Goal: Transaction & Acquisition: Purchase product/service

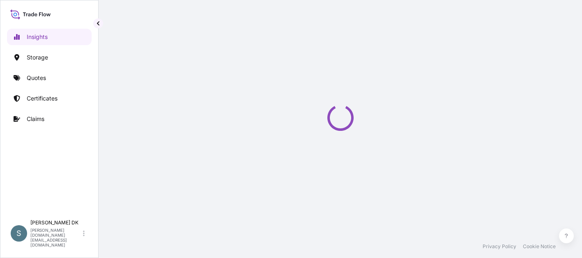
select select "2025"
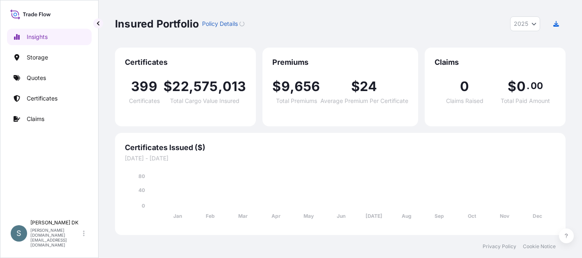
click at [180, 249] on footer "Privacy Policy Cookie Notice" at bounding box center [341, 246] width 484 height 23
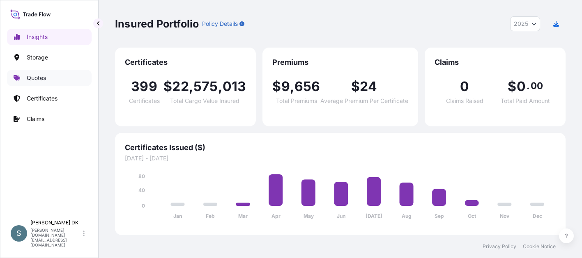
click at [28, 81] on p "Quotes" at bounding box center [36, 78] width 19 height 8
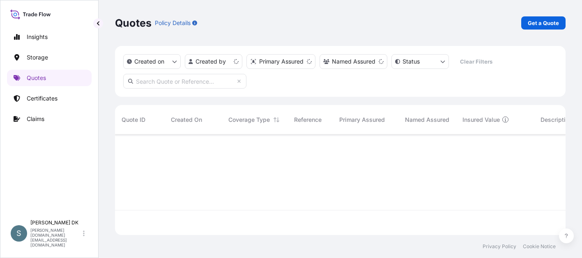
scroll to position [99, 445]
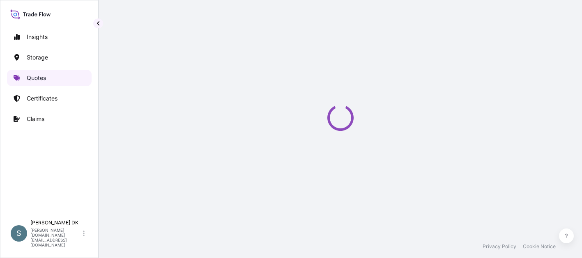
click at [41, 72] on link "Quotes" at bounding box center [49, 78] width 85 height 16
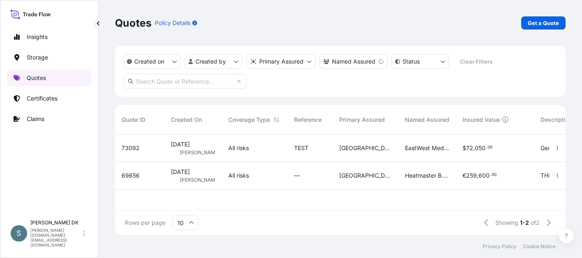
scroll to position [99, 445]
click at [541, 23] on p "Get a Quote" at bounding box center [543, 23] width 31 height 8
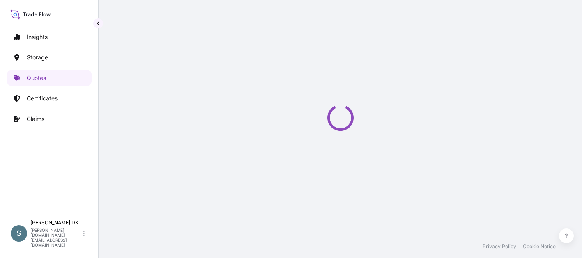
scroll to position [13, 0]
select select "Water"
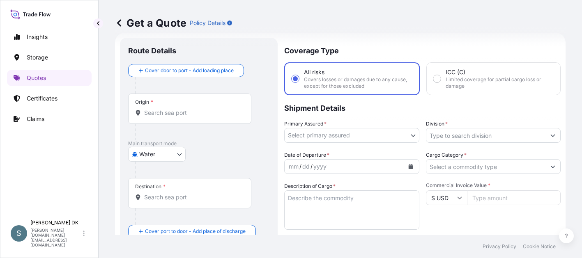
click at [135, 249] on footer "Privacy Policy Cookie Notice" at bounding box center [341, 246] width 484 height 23
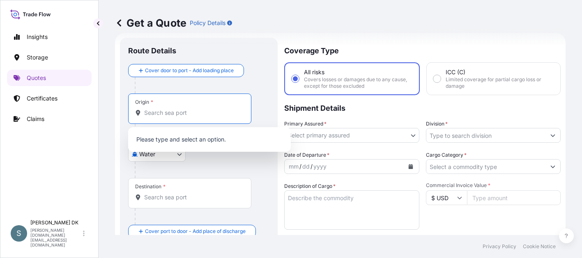
click at [191, 111] on input "Origin *" at bounding box center [192, 113] width 97 height 8
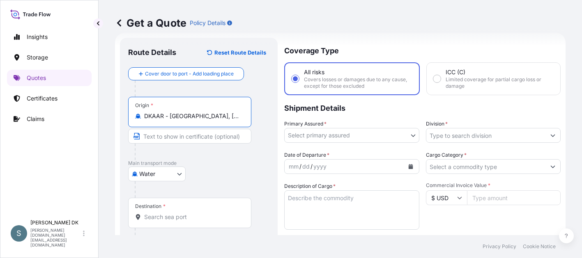
type input "DKAAR - [GEOGRAPHIC_DATA], [GEOGRAPHIC_DATA]"
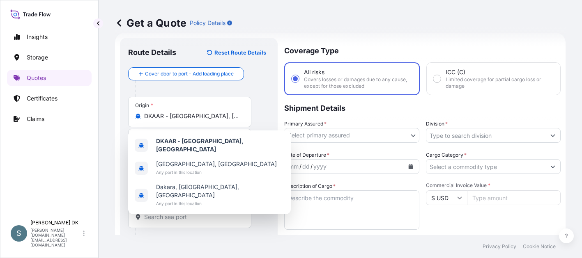
click at [193, 212] on div "Destination *" at bounding box center [189, 213] width 123 height 30
click at [193, 213] on input "Destination *" at bounding box center [192, 217] width 97 height 8
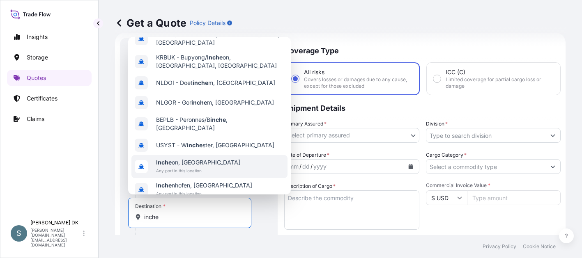
scroll to position [0, 0]
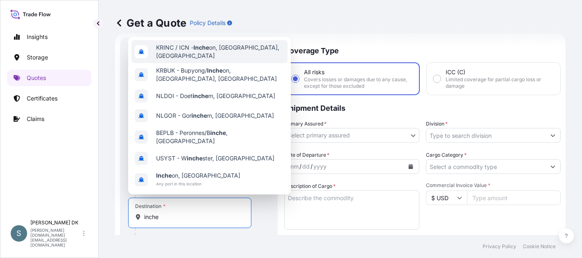
click at [228, 48] on span "KRINC / ICN - Inche on, [GEOGRAPHIC_DATA], [GEOGRAPHIC_DATA]" at bounding box center [220, 52] width 128 height 16
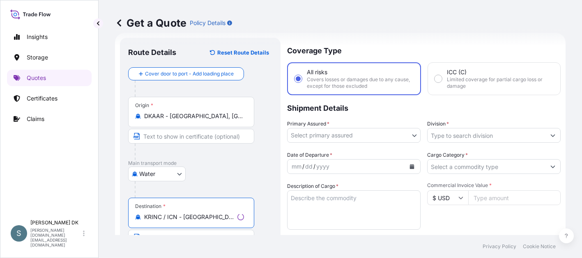
type input "KRINC / ICN - [GEOGRAPHIC_DATA], [GEOGRAPHIC_DATA], [GEOGRAPHIC_DATA]"
click at [246, 176] on div "Water Air Water Inland" at bounding box center [200, 174] width 144 height 15
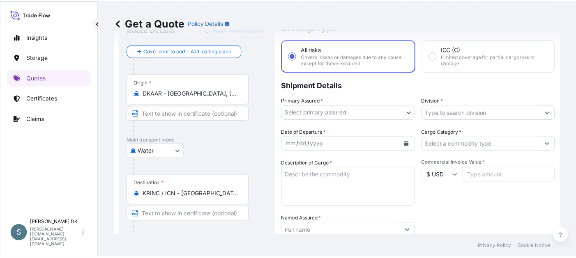
scroll to position [54, 0]
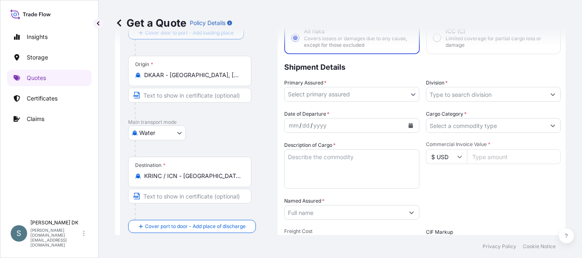
click at [327, 93] on body "Insights Storage Quotes Certificates Claims S [PERSON_NAME] DK [DOMAIN_NAME][EM…" at bounding box center [291, 129] width 582 height 258
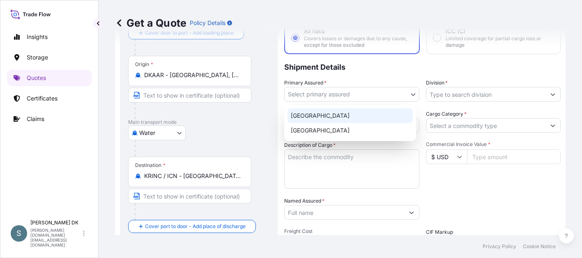
click at [319, 117] on div "[GEOGRAPHIC_DATA]" at bounding box center [350, 115] width 125 height 15
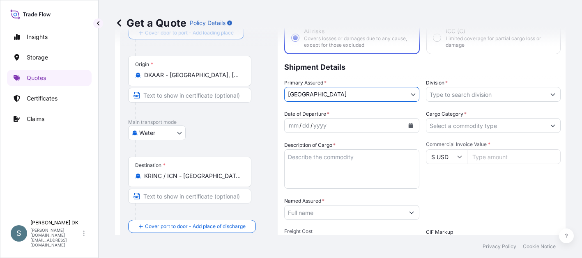
click at [450, 97] on input "Division *" at bounding box center [487, 94] width 120 height 15
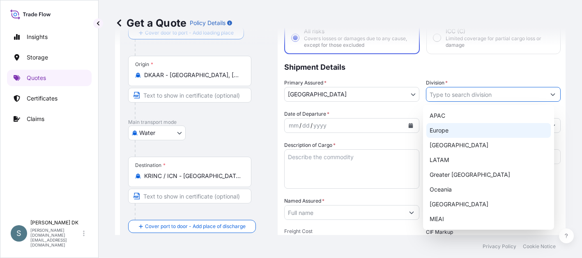
click at [450, 132] on div "Europe" at bounding box center [489, 130] width 125 height 15
type input "Europe"
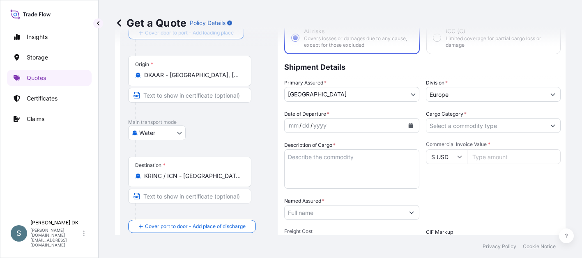
click at [246, 131] on div "Water Air Water Inland" at bounding box center [198, 133] width 141 height 15
click at [245, 240] on footer "Privacy Policy Cookie Notice" at bounding box center [341, 246] width 484 height 23
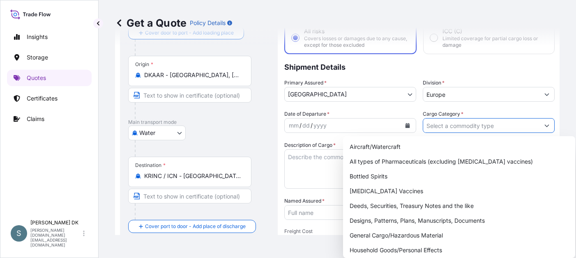
click at [452, 125] on input "Cargo Category *" at bounding box center [481, 125] width 116 height 15
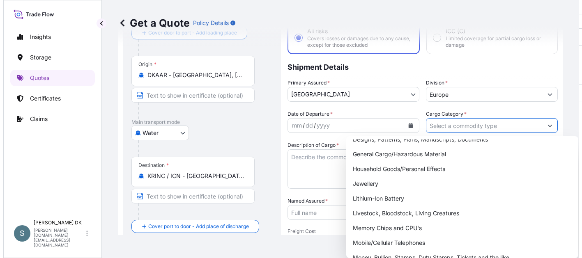
scroll to position [82, 0]
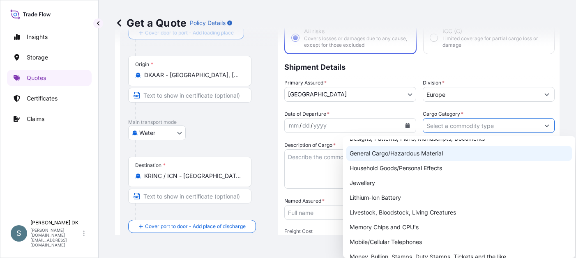
click at [384, 154] on div "General Cargo/Hazardous Material" at bounding box center [459, 153] width 226 height 15
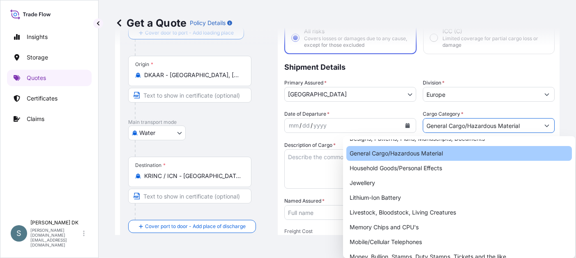
type input "General Cargo/Hazardous Material"
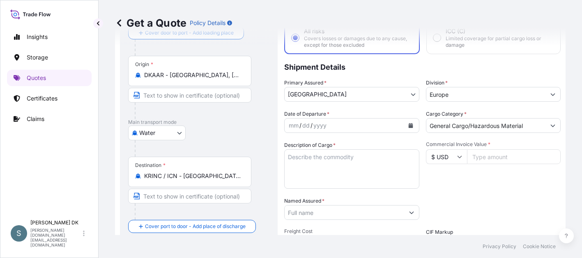
click at [332, 243] on footer "Privacy Policy Cookie Notice" at bounding box center [341, 246] width 484 height 23
click at [55, 197] on div "Insights Storage Quotes Certificates Claims" at bounding box center [49, 118] width 85 height 195
click at [404, 127] on button "Calendar" at bounding box center [410, 125] width 13 height 13
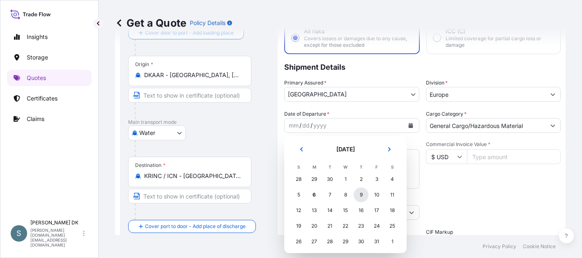
click at [364, 196] on div "9" at bounding box center [361, 195] width 15 height 15
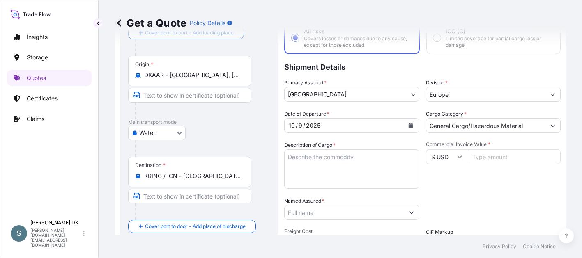
click at [461, 189] on div "Date of Departure * [DATE] Cargo Category * General Cargo/Hazardous Material De…" at bounding box center [422, 212] width 277 height 204
click at [64, 179] on div "Insights Storage Quotes Certificates Claims" at bounding box center [49, 118] width 85 height 195
click at [305, 162] on textarea "Description of Cargo *" at bounding box center [351, 169] width 135 height 39
paste textarea "SANAL P, [MEDICAL_DATA], PHARMACEUTICAL QUALITY"
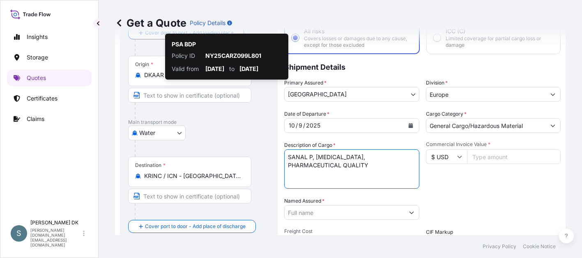
type textarea "SANAL P, [MEDICAL_DATA], PHARMACEUTICAL QUALITY"
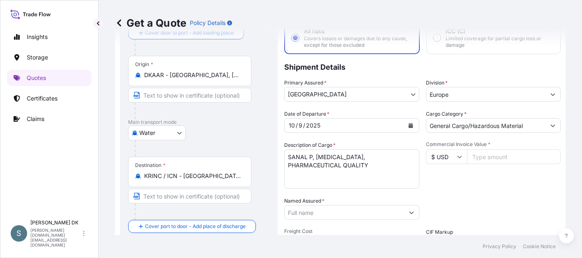
click at [307, 253] on footer "Privacy Policy Cookie Notice" at bounding box center [341, 246] width 484 height 23
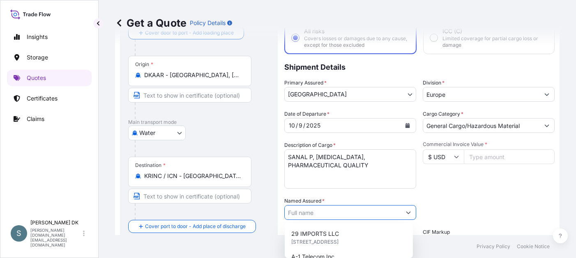
click at [322, 214] on input "Named Assured *" at bounding box center [343, 212] width 116 height 15
paste input "MARIAGER SALT SPECIALTIES A/S"
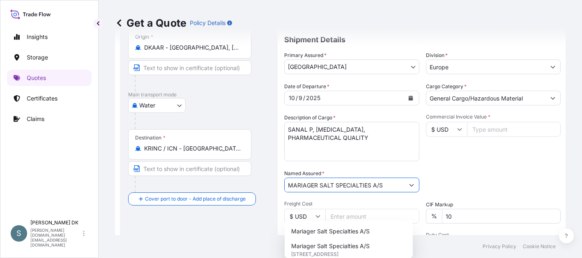
scroll to position [95, 0]
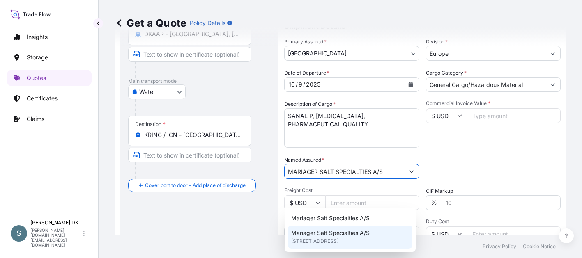
click at [339, 238] on span "[STREET_ADDRESS]" at bounding box center [314, 241] width 47 height 8
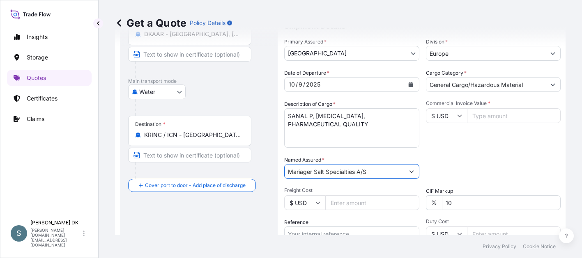
type input "Mariager Salt Specialties A/S"
click at [488, 165] on div "Packing Category Type to search a container mode Please select a primary mode o…" at bounding box center [493, 167] width 135 height 23
click at [420, 15] on div "Get a Quote Policy Details" at bounding box center [340, 23] width 451 height 46
click at [449, 110] on input "$ USD" at bounding box center [446, 115] width 41 height 15
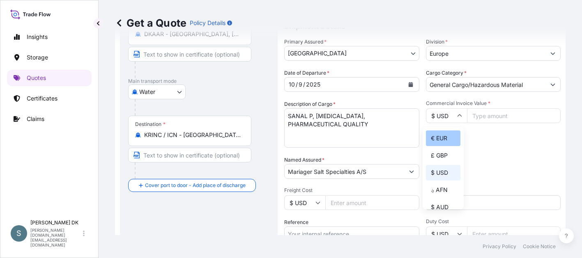
click at [445, 136] on div "€ EUR" at bounding box center [443, 139] width 35 height 16
type input "€ EUR"
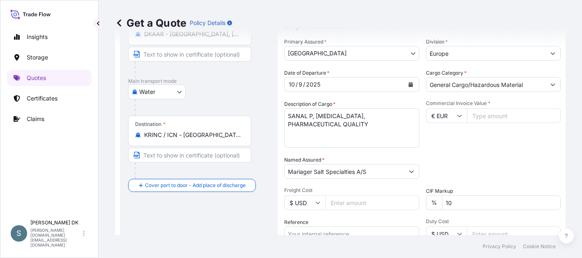
click at [494, 117] on input "Commercial Invoice Value *" at bounding box center [514, 115] width 94 height 15
type input "7840.00"
click at [476, 159] on div "Packing Category Type to search a container mode Please select a primary mode o…" at bounding box center [493, 167] width 135 height 23
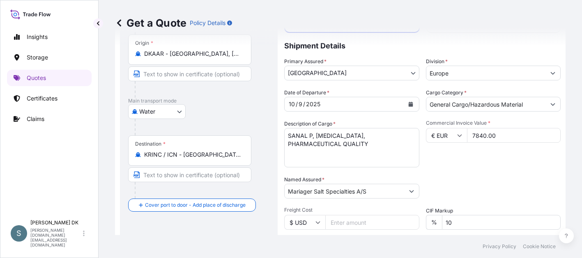
scroll to position [0, 0]
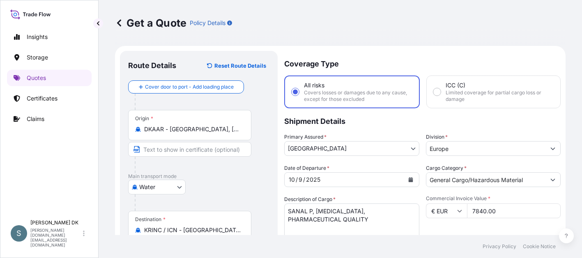
click at [369, 130] on p "Shipment Details" at bounding box center [422, 120] width 277 height 25
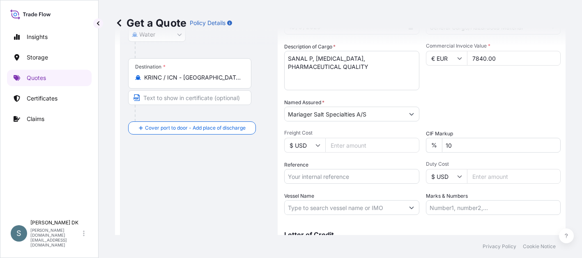
scroll to position [164, 0]
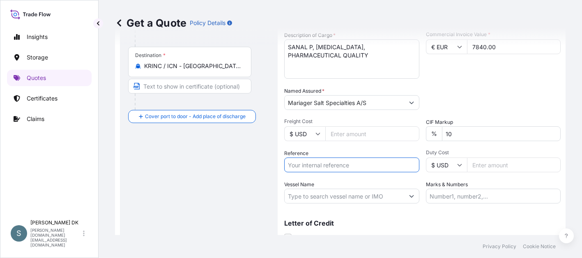
click at [330, 161] on input "Reference" at bounding box center [351, 165] width 135 height 15
paste input "DK1001020499"
paste input "2592191"
type input "DK1001020499 - 2592191"
click at [309, 199] on input "Vessel Name" at bounding box center [345, 196] width 120 height 15
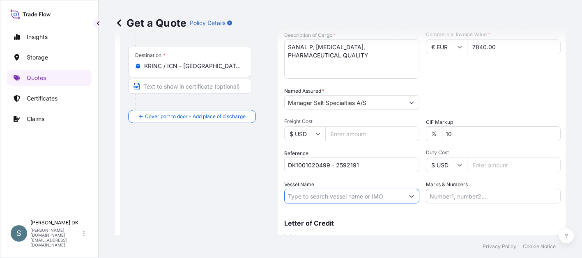
paste input "MSC ANNABELLA"
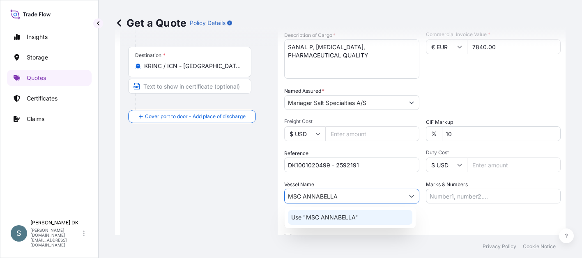
click at [316, 213] on div "Use "MSC ANNABELLA"" at bounding box center [350, 217] width 125 height 15
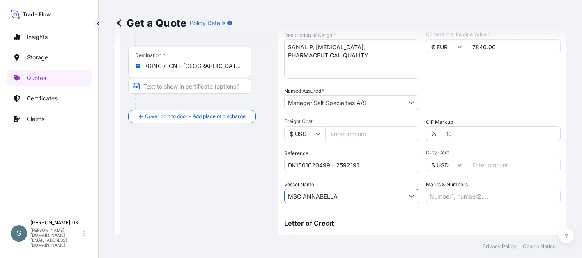
type input "MSC ANNABELLA"
click at [436, 213] on div "Letter of Credit This shipment has a letter of credit Letter of credit * Letter…" at bounding box center [422, 226] width 277 height 32
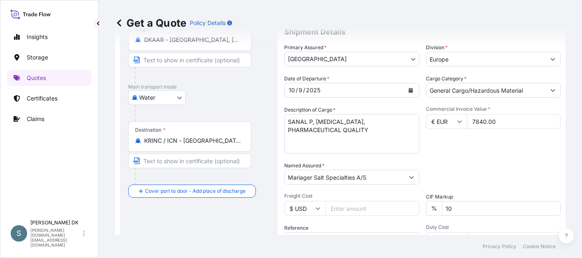
scroll to position [82, 0]
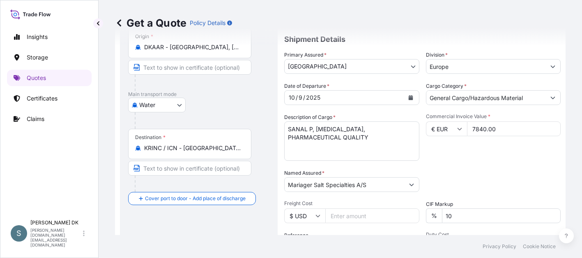
click at [293, 245] on footer "Privacy Policy Cookie Notice" at bounding box center [341, 246] width 484 height 23
click at [310, 218] on input "$ USD" at bounding box center [304, 216] width 41 height 15
click at [309, 234] on div "€ EUR" at bounding box center [305, 239] width 35 height 16
type input "€ EUR"
click at [345, 217] on input "Freight Cost" at bounding box center [372, 216] width 94 height 15
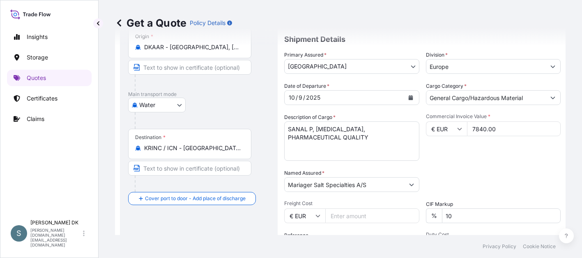
paste input "1102.69"
type input "1102.69"
click at [450, 184] on div "Packing Category Type to search a container mode Please select a primary mode o…" at bounding box center [493, 180] width 135 height 23
click at [247, 249] on footer "Privacy Policy Cookie Notice" at bounding box center [341, 246] width 484 height 23
click at [184, 255] on footer "Privacy Policy Cookie Notice" at bounding box center [341, 246] width 484 height 23
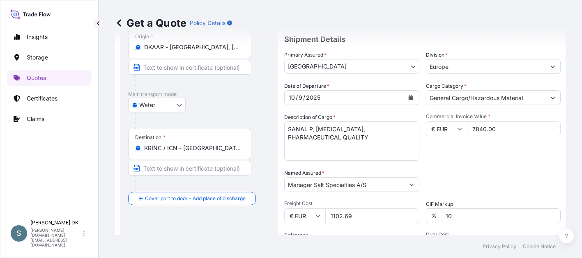
click at [214, 241] on footer "Privacy Policy Cookie Notice" at bounding box center [341, 246] width 484 height 23
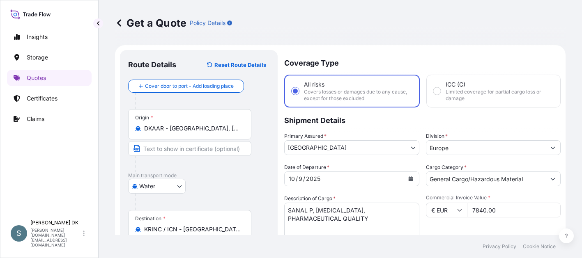
scroll to position [0, 0]
click at [189, 246] on footer "Privacy Policy Cookie Notice" at bounding box center [341, 246] width 484 height 23
click at [271, 254] on footer "Privacy Policy Cookie Notice" at bounding box center [341, 246] width 484 height 23
click at [269, 248] on footer "Privacy Policy Cookie Notice" at bounding box center [341, 246] width 484 height 23
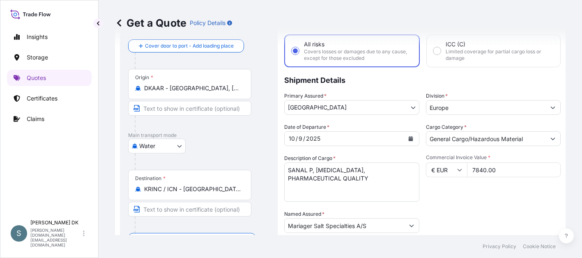
click at [214, 255] on footer "Privacy Policy Cookie Notice" at bounding box center [341, 246] width 484 height 23
click at [313, 250] on footer "Privacy Policy Cookie Notice" at bounding box center [341, 246] width 484 height 23
click at [358, 254] on footer "Privacy Policy Cookie Notice" at bounding box center [341, 246] width 484 height 23
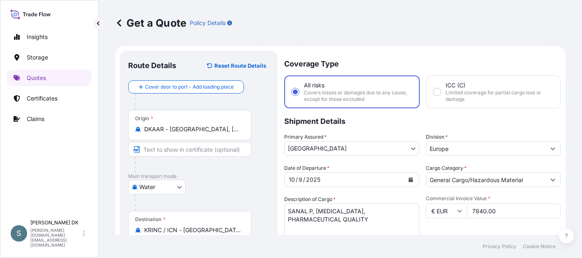
click at [413, 248] on footer "Privacy Policy Cookie Notice" at bounding box center [341, 246] width 484 height 23
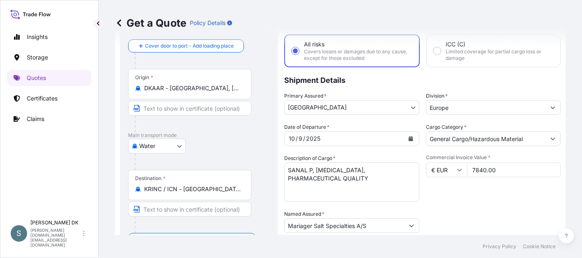
click at [331, 252] on footer "Privacy Policy Cookie Notice" at bounding box center [341, 246] width 484 height 23
click at [380, 249] on footer "Privacy Policy Cookie Notice" at bounding box center [341, 246] width 484 height 23
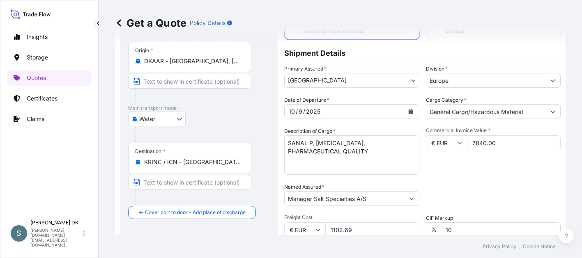
scroll to position [82, 0]
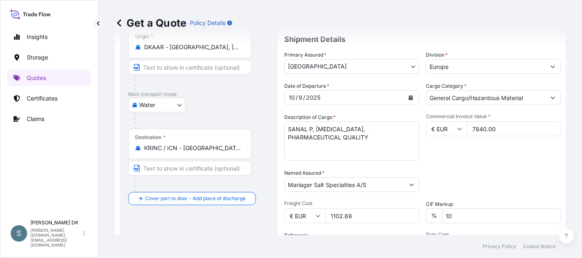
click at [290, 256] on footer "Privacy Policy Cookie Notice" at bounding box center [341, 246] width 484 height 23
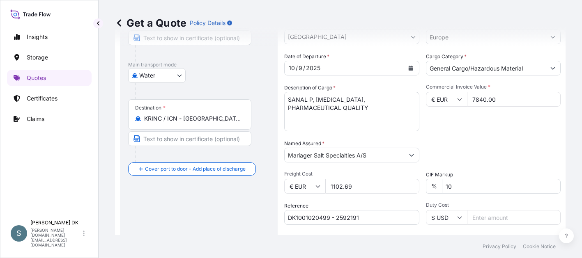
scroll to position [123, 0]
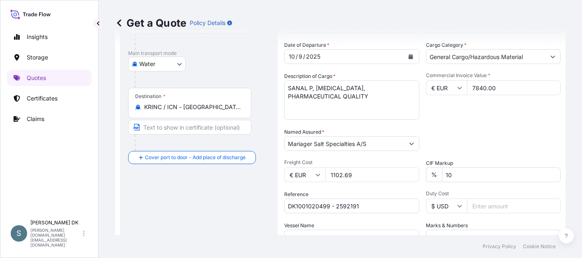
click at [308, 251] on footer "Privacy Policy Cookie Notice" at bounding box center [341, 246] width 484 height 23
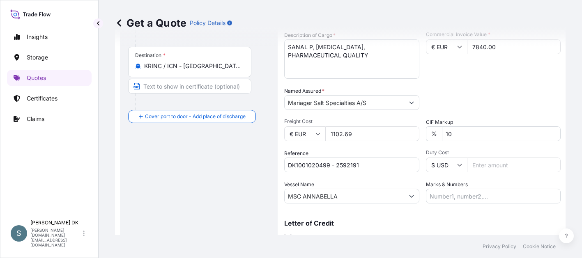
scroll to position [199, 0]
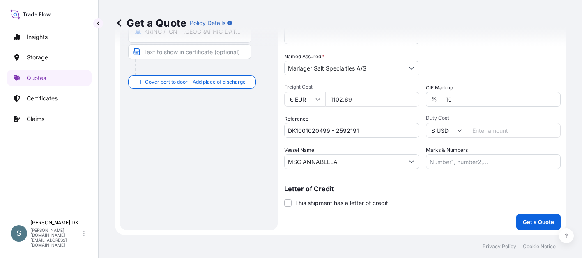
click at [304, 249] on footer "Privacy Policy Cookie Notice" at bounding box center [341, 246] width 484 height 23
click at [373, 247] on footer "Privacy Policy Cookie Notice" at bounding box center [341, 246] width 484 height 23
click at [318, 251] on footer "Privacy Policy Cookie Notice" at bounding box center [341, 246] width 484 height 23
click at [248, 243] on footer "Privacy Policy Cookie Notice" at bounding box center [341, 246] width 484 height 23
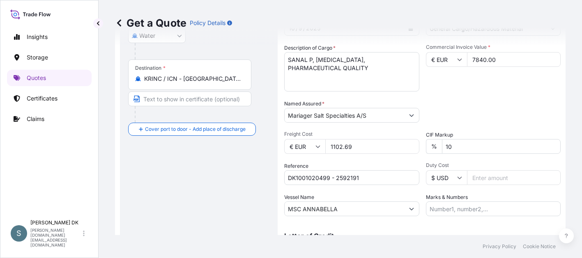
scroll to position [164, 0]
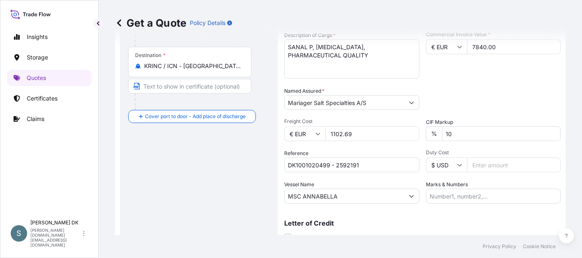
click at [417, 219] on div "Letter of Credit This shipment has a letter of credit Letter of credit * Letter…" at bounding box center [422, 226] width 277 height 32
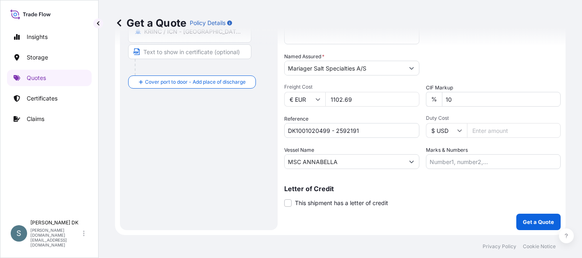
click at [401, 249] on footer "Privacy Policy Cookie Notice" at bounding box center [341, 246] width 484 height 23
click at [527, 218] on button "Get a Quote" at bounding box center [538, 222] width 44 height 16
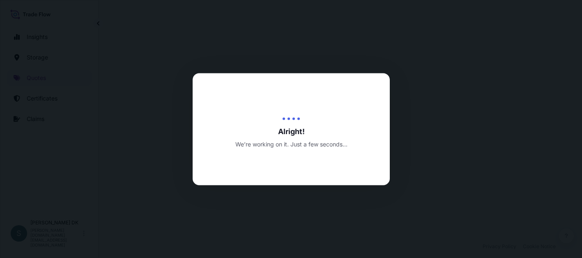
select select "Water"
select select "31589"
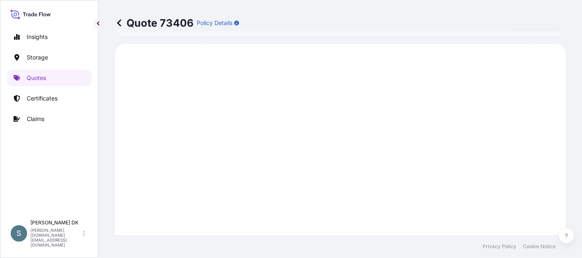
scroll to position [401, 0]
click at [267, 255] on footer "Privacy Policy Cookie Notice" at bounding box center [341, 246] width 484 height 23
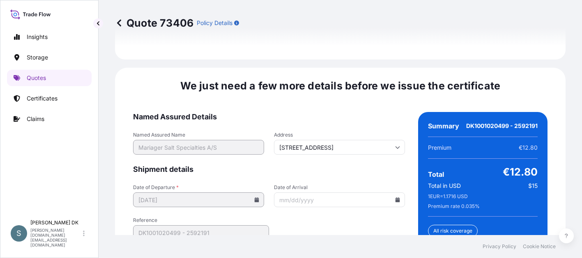
scroll to position [1303, 0]
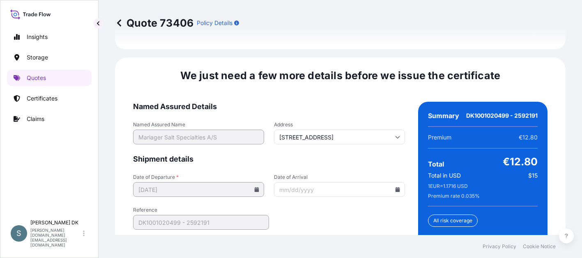
click at [274, 247] on footer "Privacy Policy Cookie Notice" at bounding box center [341, 246] width 484 height 23
click at [388, 182] on input "Date of Arrival" at bounding box center [339, 189] width 131 height 15
click at [391, 182] on input "Date of Arrival" at bounding box center [339, 189] width 131 height 15
click at [396, 182] on input "Date of Arrival" at bounding box center [339, 189] width 131 height 15
click at [395, 187] on icon at bounding box center [397, 189] width 5 height 5
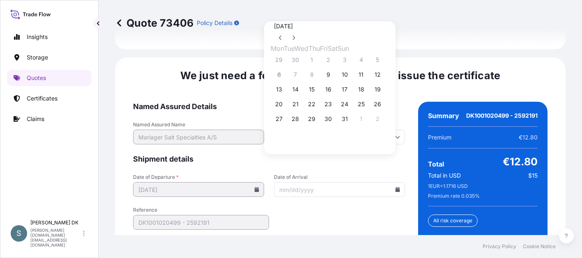
click at [389, 34] on div "[DATE] Mon Tue Wed Thu Fri Sat Sun 29 30 1 2 3 4 5 6 7 8 9 10 11 12 13 14 15 16…" at bounding box center [330, 86] width 118 height 130
click at [300, 31] on button at bounding box center [293, 37] width 13 height 13
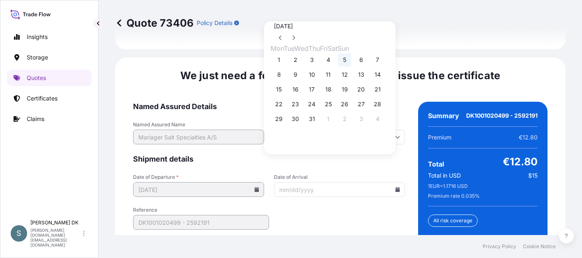
click at [351, 64] on button "5" at bounding box center [344, 59] width 13 height 13
type input "[DATE]"
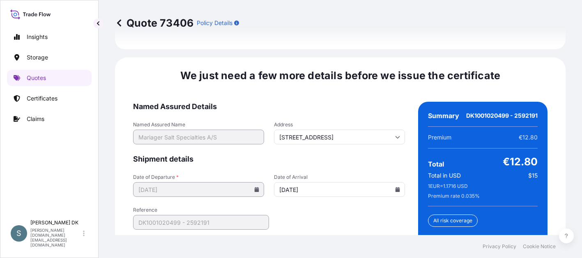
click at [351, 212] on form "Named Assured Details Named Assured Name Mariager Salt Specialties A/S Address …" at bounding box center [269, 213] width 272 height 223
click at [293, 225] on form "Named Assured Details Named Assured Name Mariager Salt Specialties A/S Address …" at bounding box center [269, 213] width 272 height 223
click at [314, 254] on footer "Privacy Policy Cookie Notice" at bounding box center [341, 246] width 484 height 23
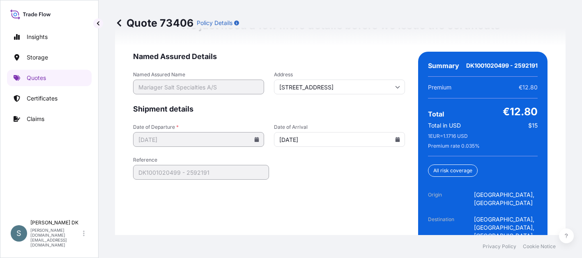
scroll to position [1355, 0]
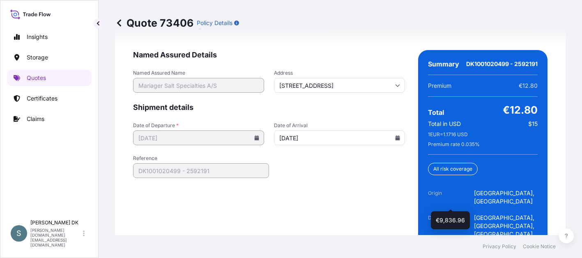
drag, startPoint x: 468, startPoint y: 202, endPoint x: 439, endPoint y: 202, distance: 29.2
click at [439, 247] on div "€9,836.96 Insured Value" at bounding box center [454, 255] width 53 height 16
copy span "9,836.96"
click at [460, 189] on span "Origin" at bounding box center [451, 197] width 46 height 16
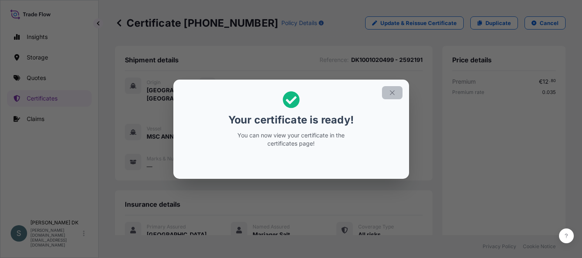
click at [390, 95] on icon "button" at bounding box center [392, 92] width 7 height 7
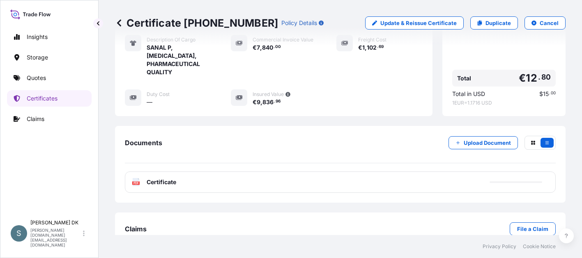
scroll to position [236, 0]
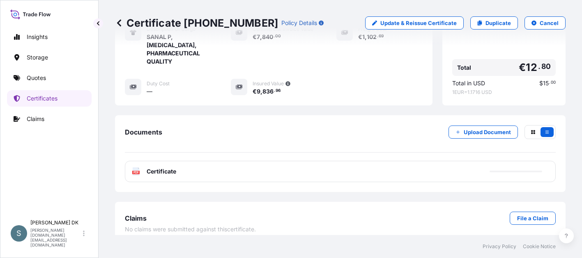
click at [136, 171] on rect at bounding box center [135, 172] width 7 height 3
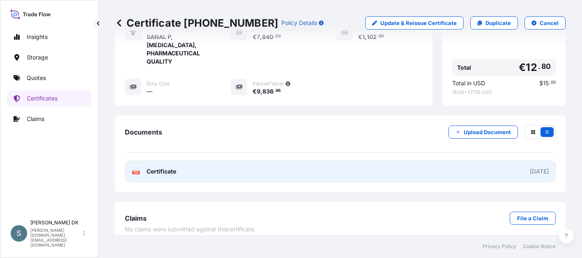
click at [157, 168] on span "Certificate" at bounding box center [162, 172] width 30 height 8
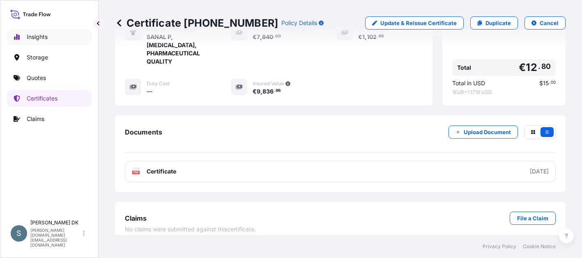
click at [46, 38] on p "Insights" at bounding box center [37, 37] width 21 height 8
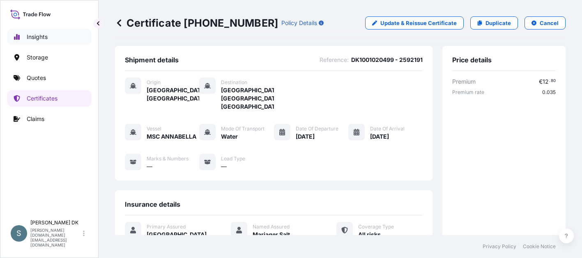
select select "2025"
